Goal: Transaction & Acquisition: Purchase product/service

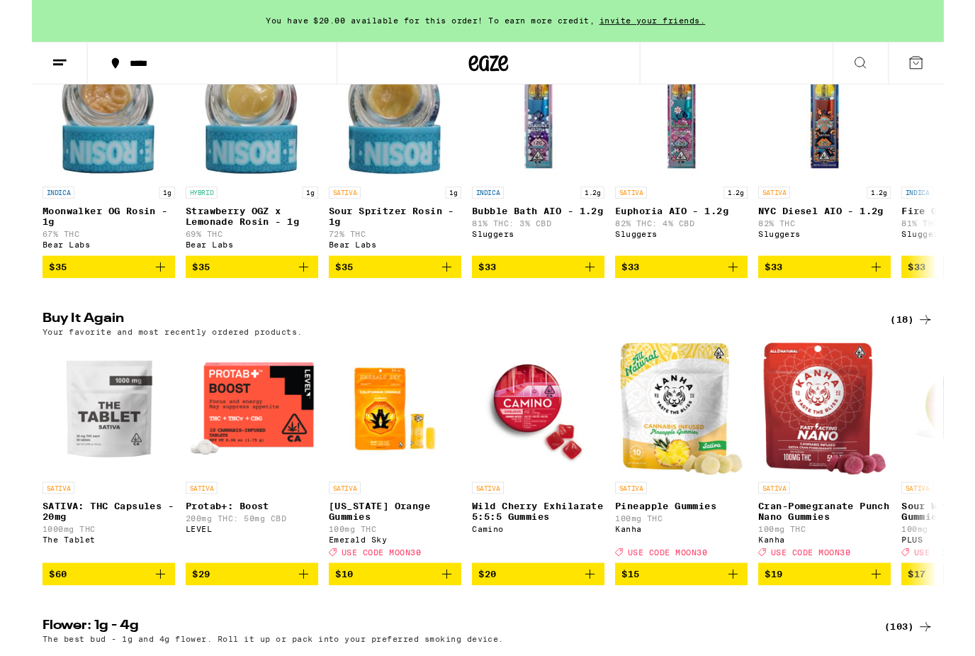
click at [266, 477] on img "Open page for Protab+: Boost from LEVEL" at bounding box center [235, 437] width 142 height 142
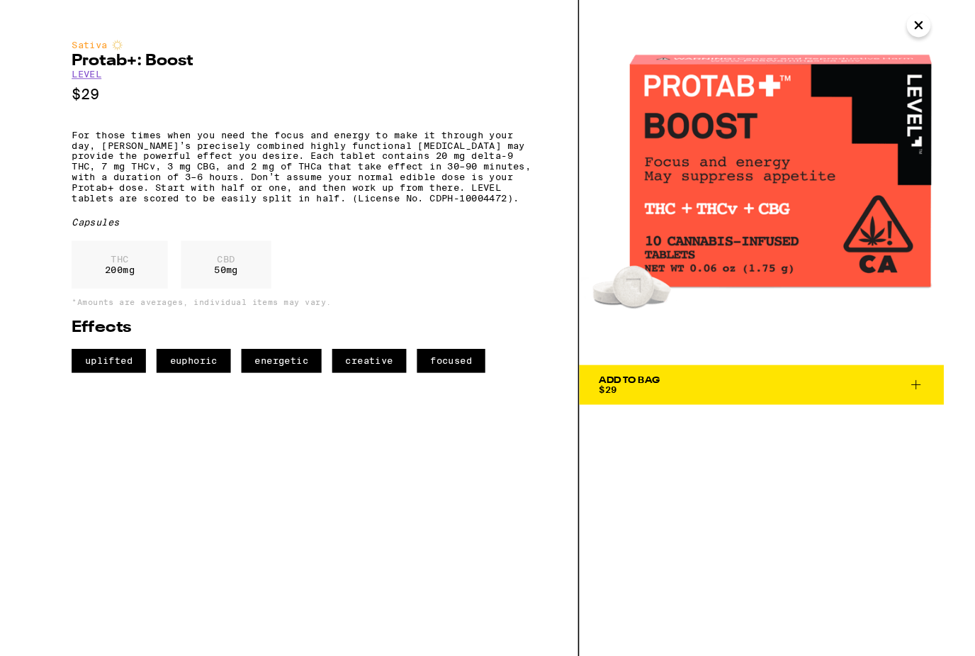
click at [945, 20] on icon "Close" at bounding box center [948, 26] width 17 height 21
